Goal: Find specific page/section: Find specific page/section

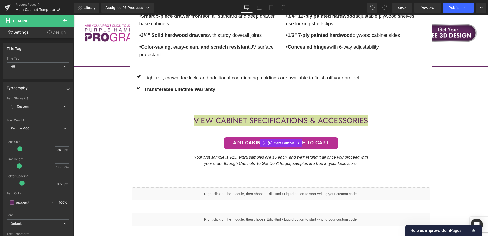
scroll to position [440, 0]
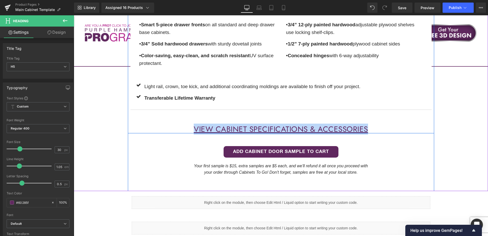
click at [381, 125] on div "Premium Features Text Block • Smart 5-piece drawer fronts on all standard and d…" at bounding box center [281, 63] width 306 height 140
click at [381, 128] on h5 "VIEW CABINET Specifications & ACCESSORIES" at bounding box center [280, 129] width 301 height 8
click at [380, 129] on h5 "VIEW CABINET Specifications & ACCESSORIES" at bounding box center [280, 129] width 301 height 8
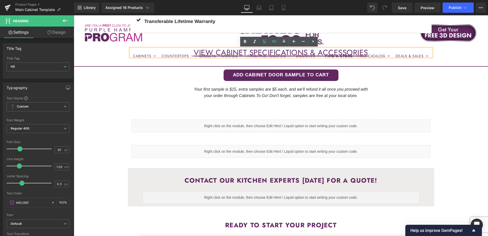
scroll to position [491, 0]
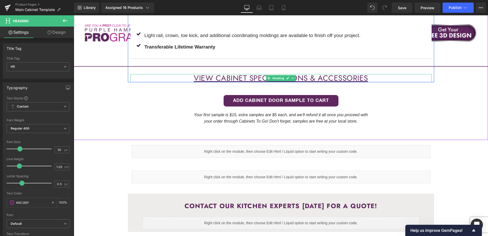
click at [376, 78] on h5 "VIEW CABINET Specifications & ACCESSORIES" at bounding box center [280, 78] width 301 height 8
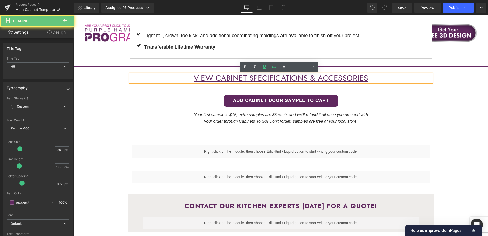
click at [376, 78] on h5 "VIEW CABINET Specifications & ACCESSORIES" at bounding box center [280, 78] width 301 height 8
click at [374, 79] on h5 "VIEW CABINET Specifications & ACCESSORIES" at bounding box center [280, 78] width 301 height 8
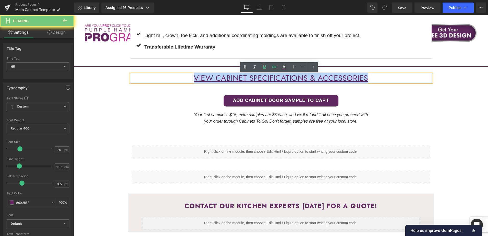
click at [374, 79] on h5 "VIEW CABINET Specifications & ACCESSORIES" at bounding box center [280, 78] width 301 height 8
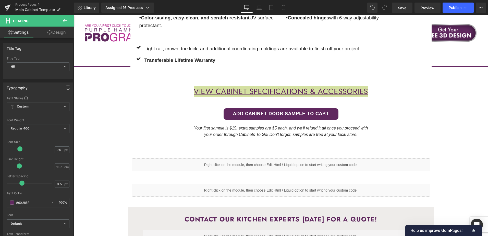
scroll to position [466, 0]
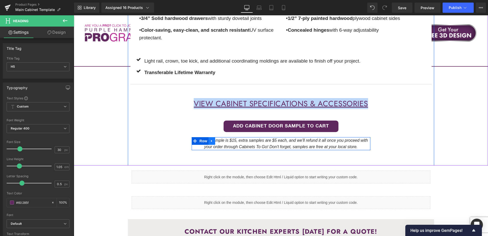
click at [200, 140] on span "Row" at bounding box center [203, 141] width 10 height 8
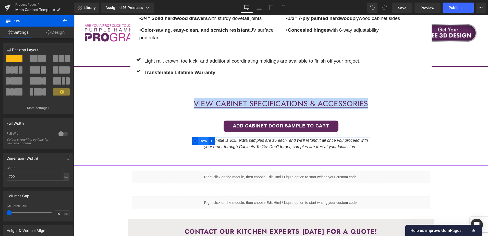
click at [201, 144] on span "Row" at bounding box center [203, 141] width 10 height 8
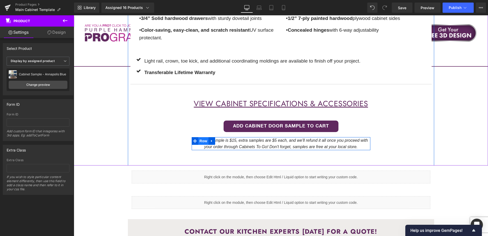
click at [201, 141] on span "Row" at bounding box center [203, 141] width 10 height 8
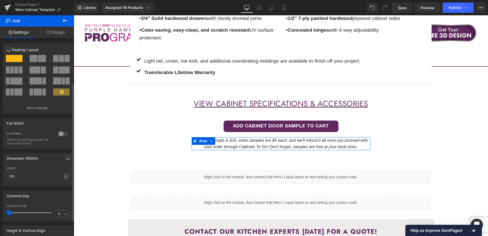
scroll to position [89, 0]
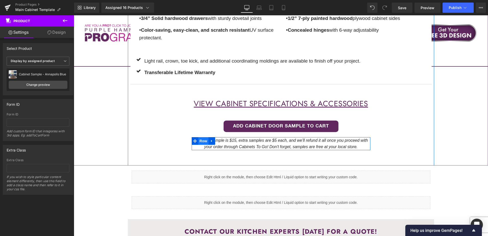
click at [203, 141] on span "Row" at bounding box center [203, 141] width 10 height 8
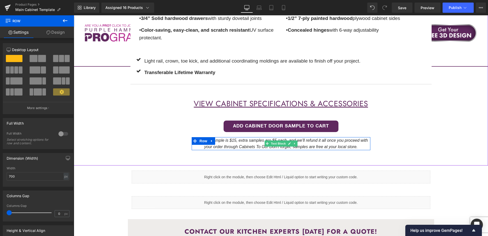
click at [316, 140] on icon "Your first sample is $15, extra samples are $5 each, and we'll refund it all on…" at bounding box center [281, 143] width 174 height 11
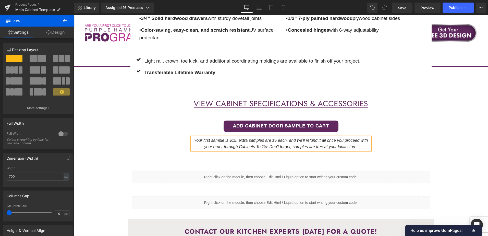
click at [307, 141] on icon "Your first sample is $15, extra samples are $5 each, and we'll refund it all on…" at bounding box center [281, 143] width 174 height 11
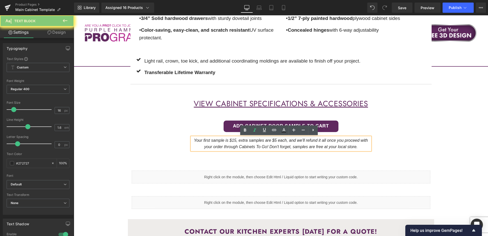
click at [307, 141] on icon "Your first sample is $15, extra samples are $5 each, and we'll refund it all on…" at bounding box center [281, 143] width 174 height 11
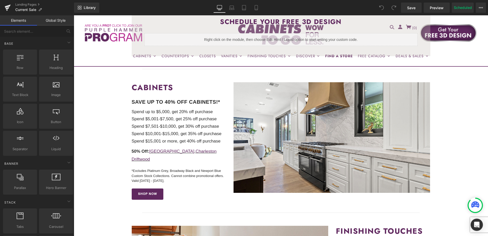
scroll to position [153, 0]
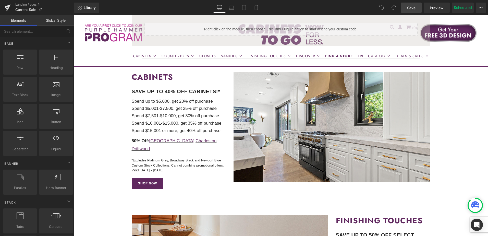
click at [412, 7] on span "Save" at bounding box center [411, 7] width 8 height 5
